Goal: Transaction & Acquisition: Purchase product/service

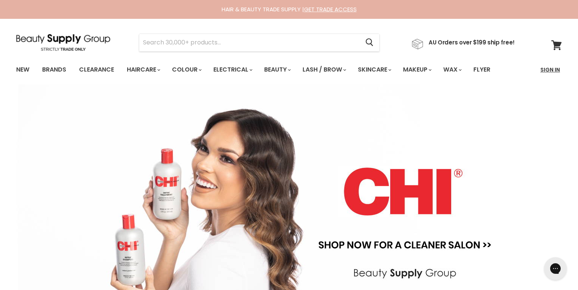
click at [552, 70] on link "Sign In" at bounding box center [550, 70] width 29 height 16
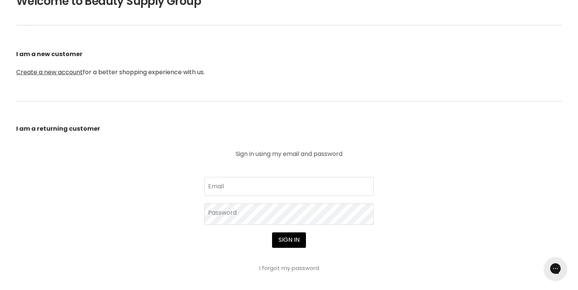
scroll to position [171, 0]
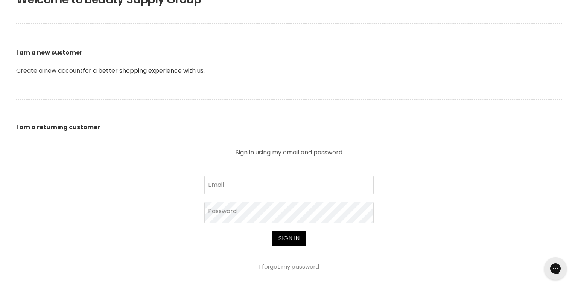
click at [46, 71] on link "Create a new account" at bounding box center [49, 70] width 67 height 9
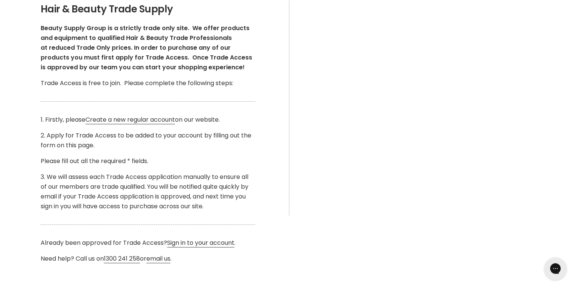
scroll to position [152, 0]
click at [220, 241] on link "Sign in to your account" at bounding box center [200, 242] width 67 height 9
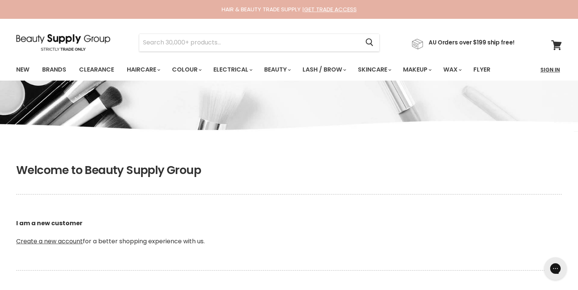
click at [554, 69] on link "Sign In" at bounding box center [550, 70] width 29 height 16
click at [47, 241] on link "Create a new account" at bounding box center [49, 241] width 67 height 9
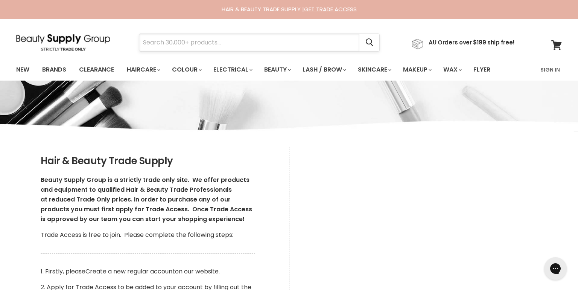
click at [253, 44] on input "Search" at bounding box center [249, 42] width 220 height 17
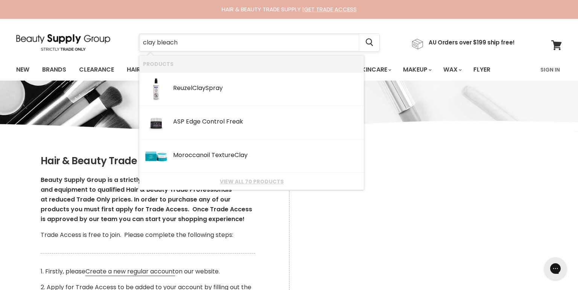
type input "clay bleach"
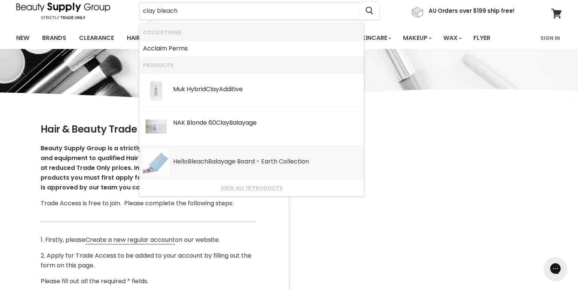
scroll to position [33, 0]
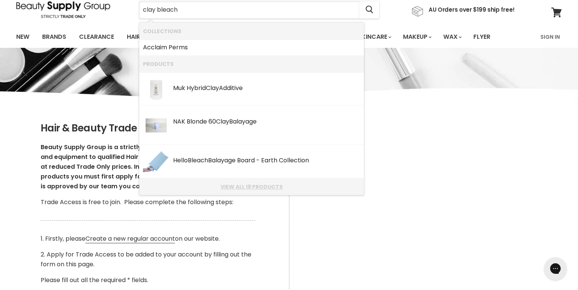
click at [236, 189] on link "View all 19 products" at bounding box center [251, 187] width 217 height 6
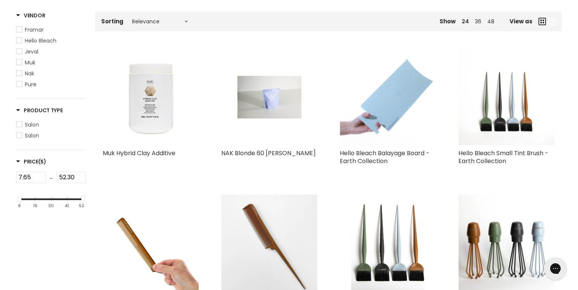
scroll to position [134, 0]
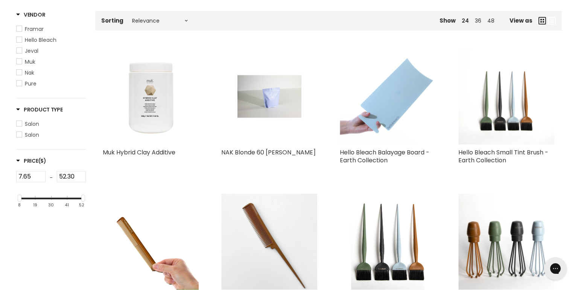
type input "clay bleach"
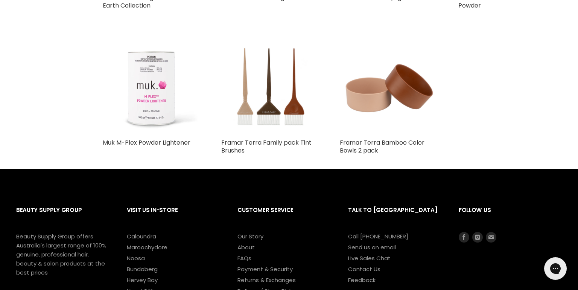
scroll to position [744, 0]
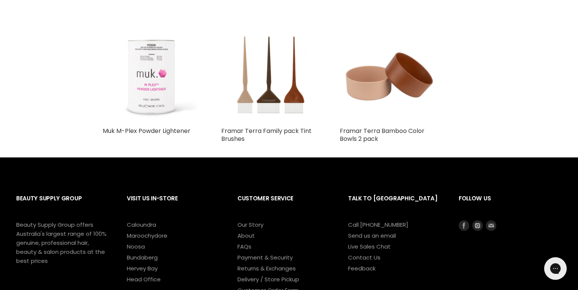
click at [151, 76] on img "Main content" at bounding box center [151, 75] width 96 height 96
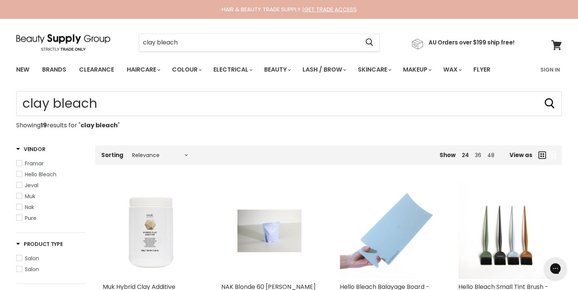
scroll to position [0, 0]
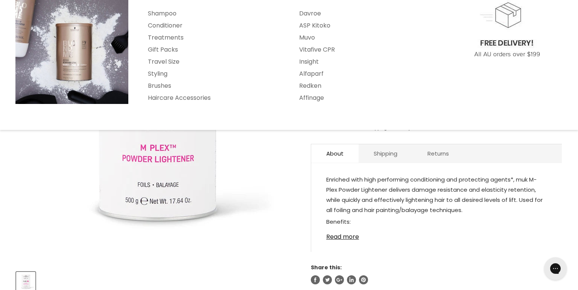
scroll to position [107, 0]
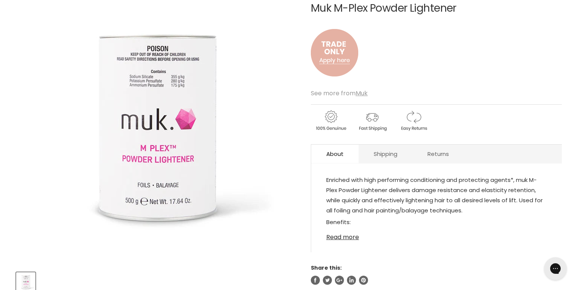
click at [351, 238] on link "Read more" at bounding box center [436, 234] width 221 height 11
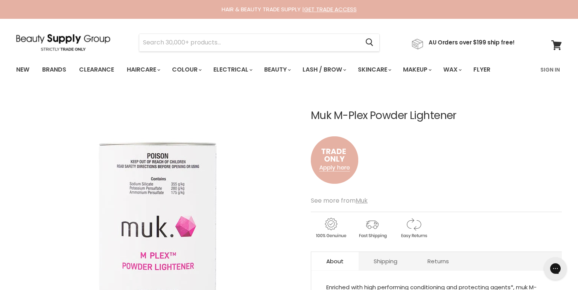
scroll to position [0, 0]
